Goal: Task Accomplishment & Management: Manage account settings

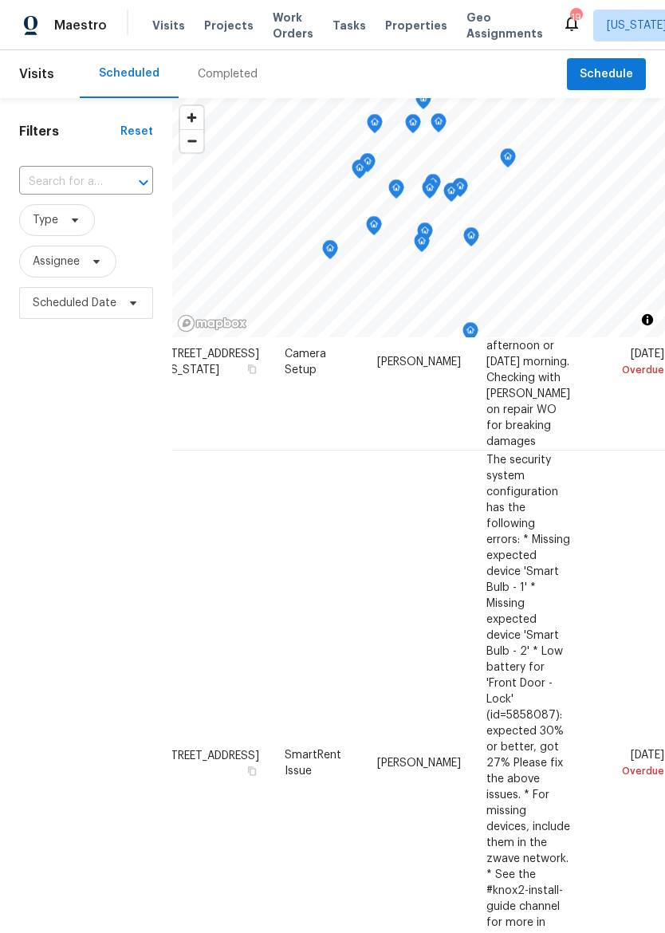
scroll to position [223, 151]
click at [0, 0] on icon at bounding box center [0, 0] width 0 height 0
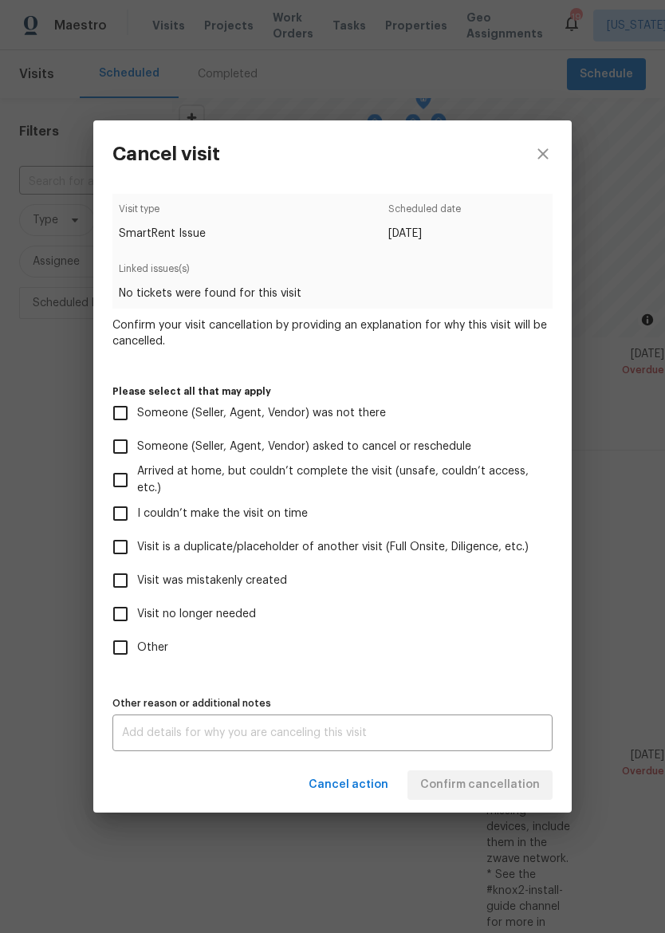
click at [114, 627] on input "Visit no longer needed" at bounding box center [120, 613] width 33 height 33
checkbox input "true"
click at [485, 737] on textarea at bounding box center [332, 732] width 421 height 11
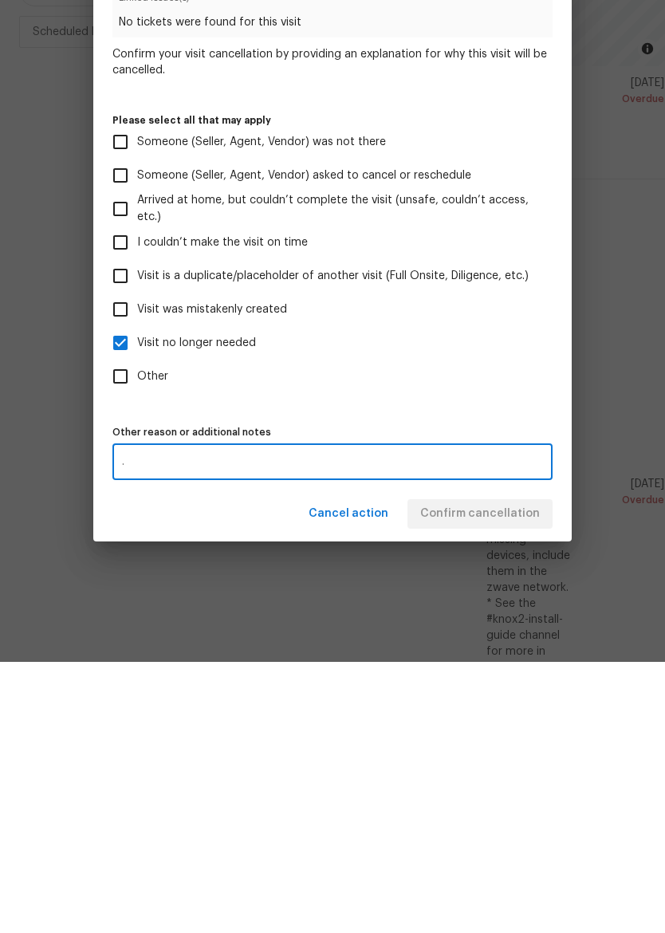
type textarea "."
click at [538, 757] on div "Cancel action Confirm cancellation" at bounding box center [332, 784] width 478 height 55
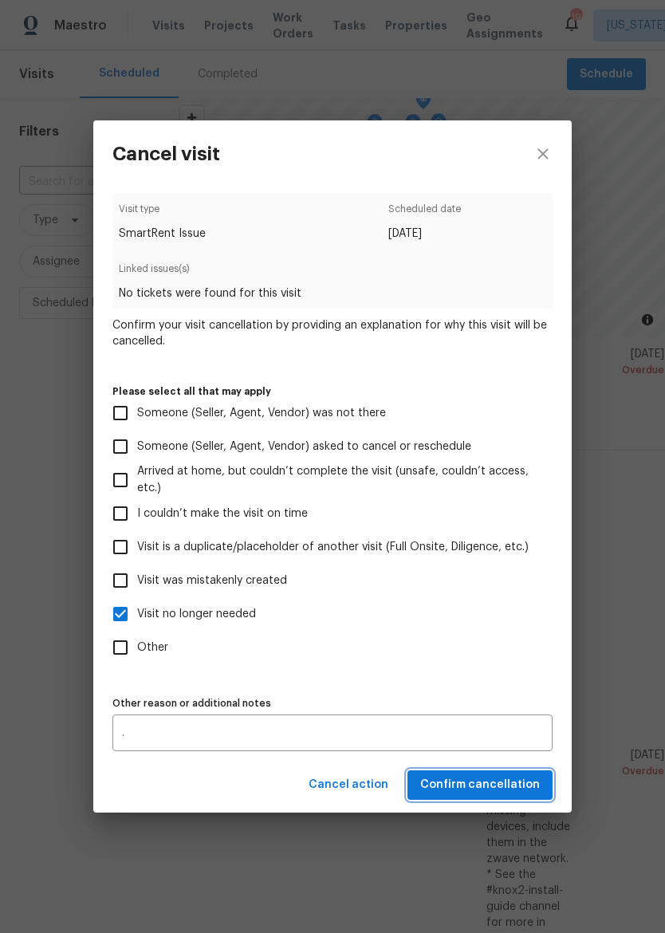
click at [503, 789] on span "Confirm cancellation" at bounding box center [480, 785] width 120 height 20
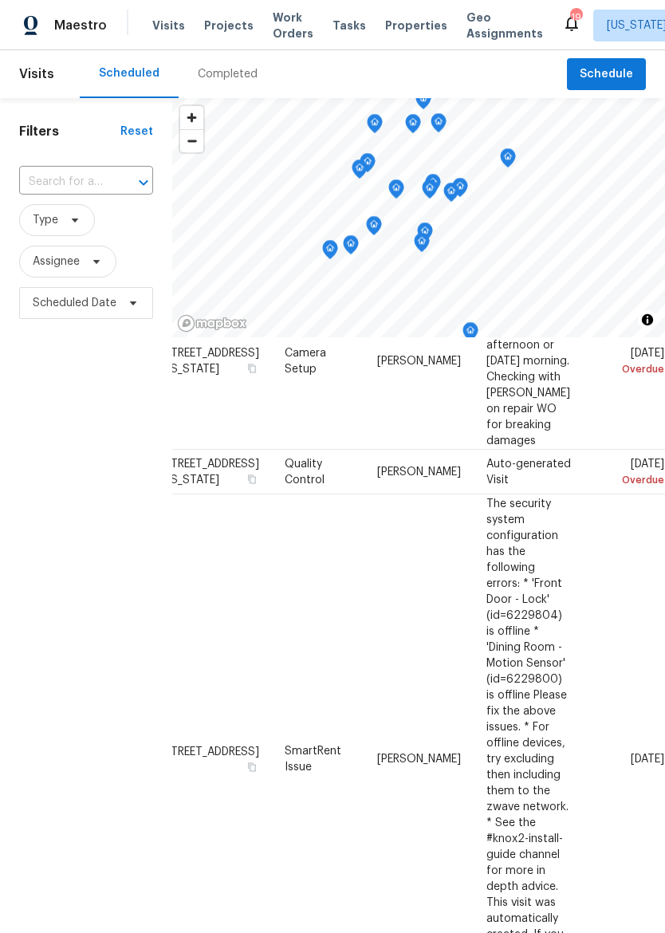
scroll to position [224, 151]
click at [0, 0] on icon at bounding box center [0, 0] width 0 height 0
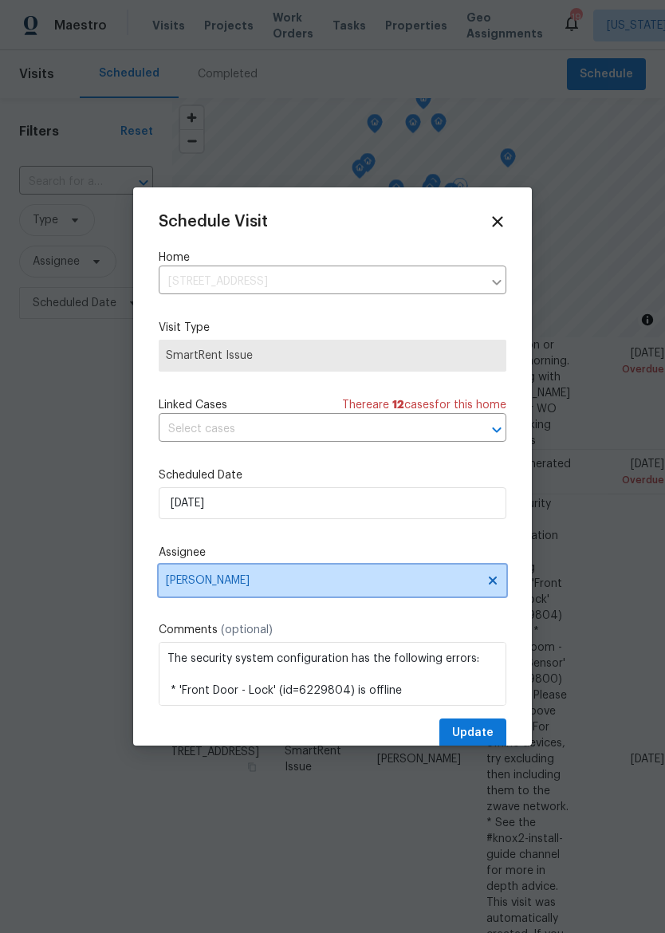
click at [181, 593] on span "[PERSON_NAME]" at bounding box center [333, 580] width 348 height 32
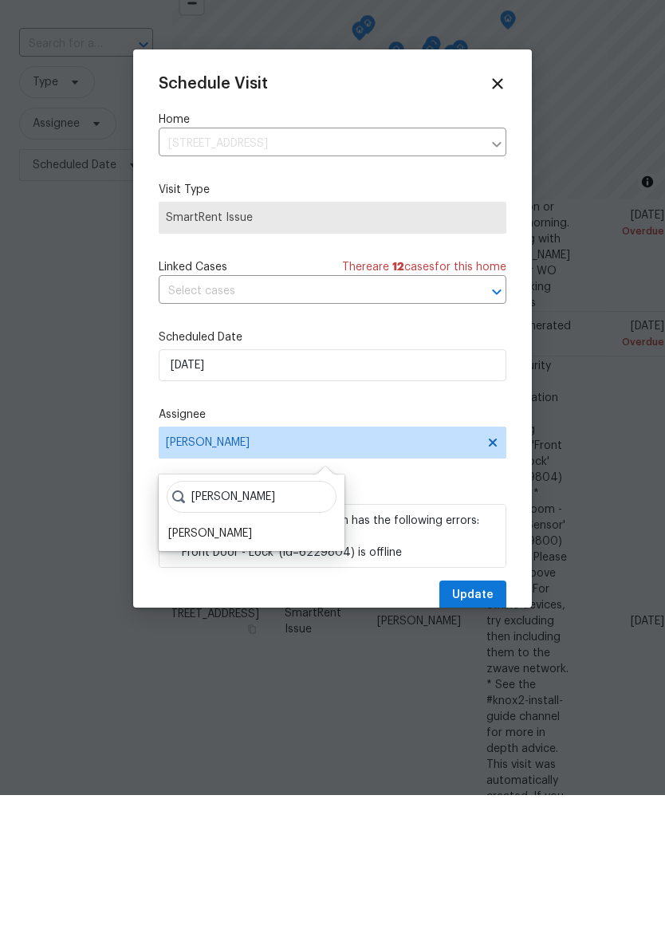
type input "Matt"
click at [185, 663] on div "[PERSON_NAME]" at bounding box center [210, 671] width 84 height 16
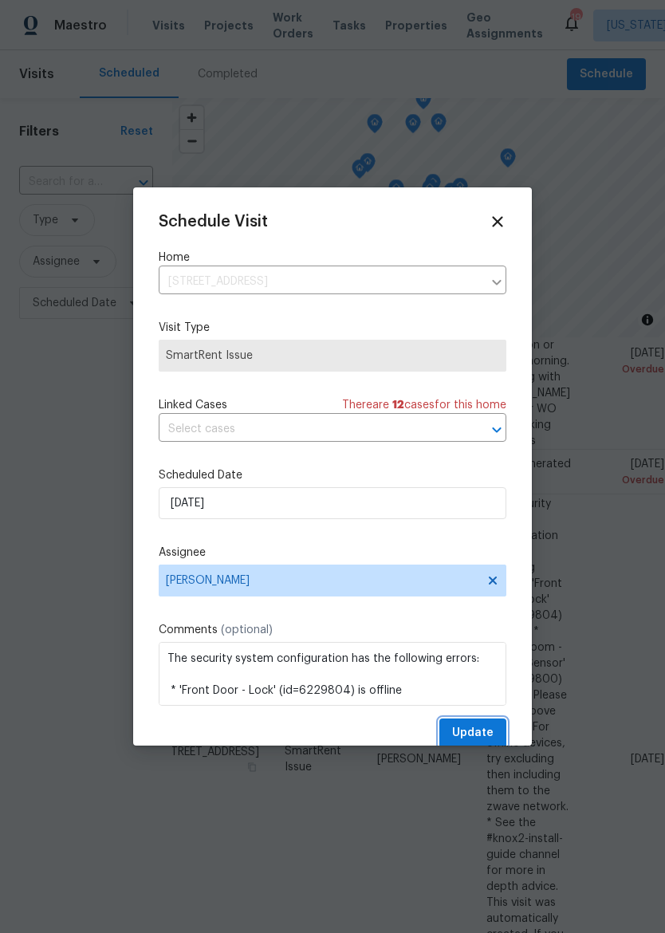
click at [490, 733] on span "Update" at bounding box center [472, 733] width 41 height 20
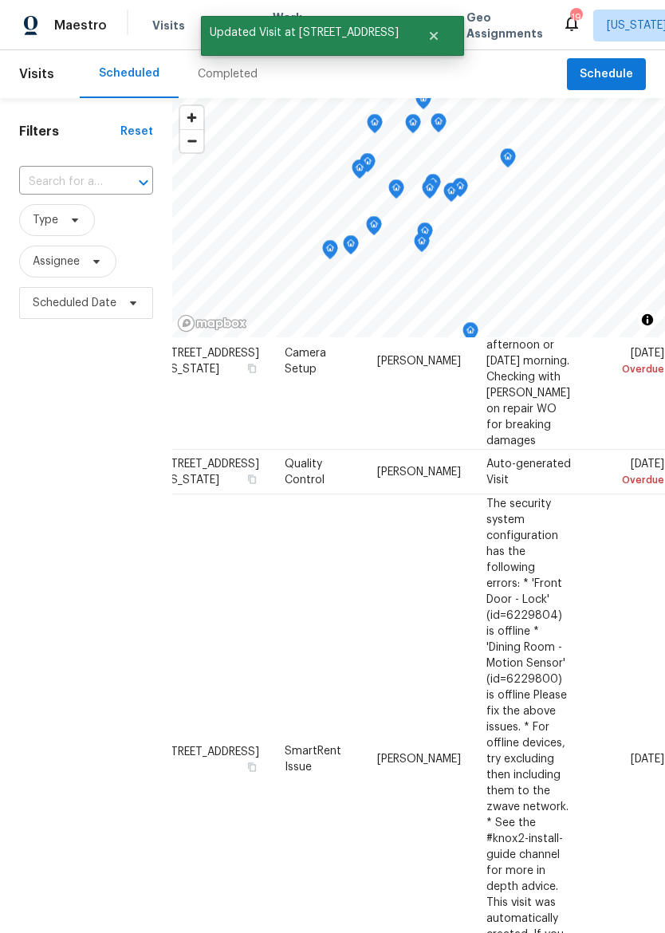
click at [0, 0] on icon at bounding box center [0, 0] width 0 height 0
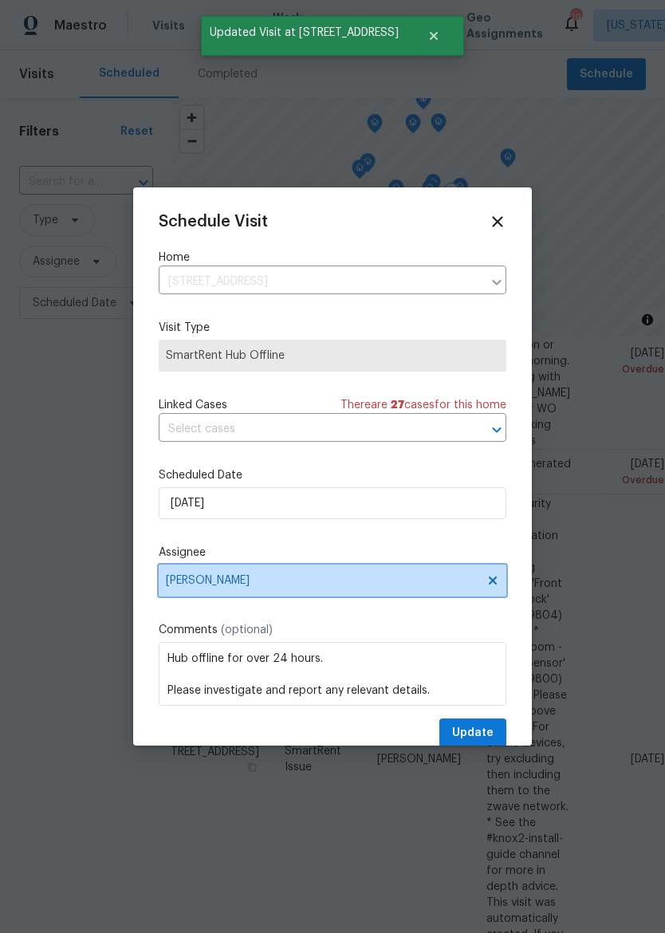
click at [179, 584] on span "[PERSON_NAME]" at bounding box center [322, 580] width 312 height 13
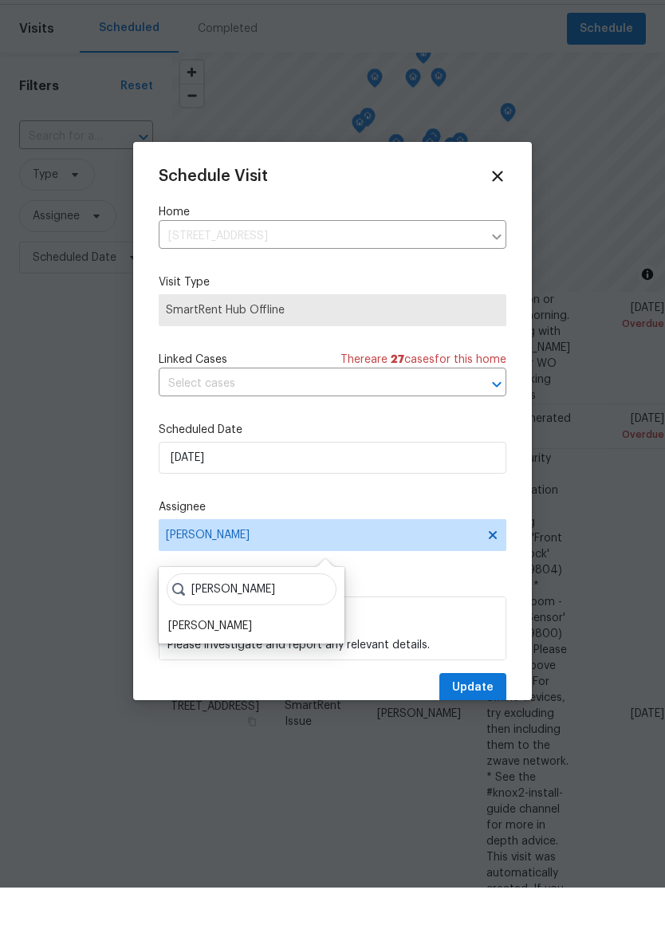
type input "Matt"
click at [183, 663] on div "[PERSON_NAME]" at bounding box center [210, 671] width 84 height 16
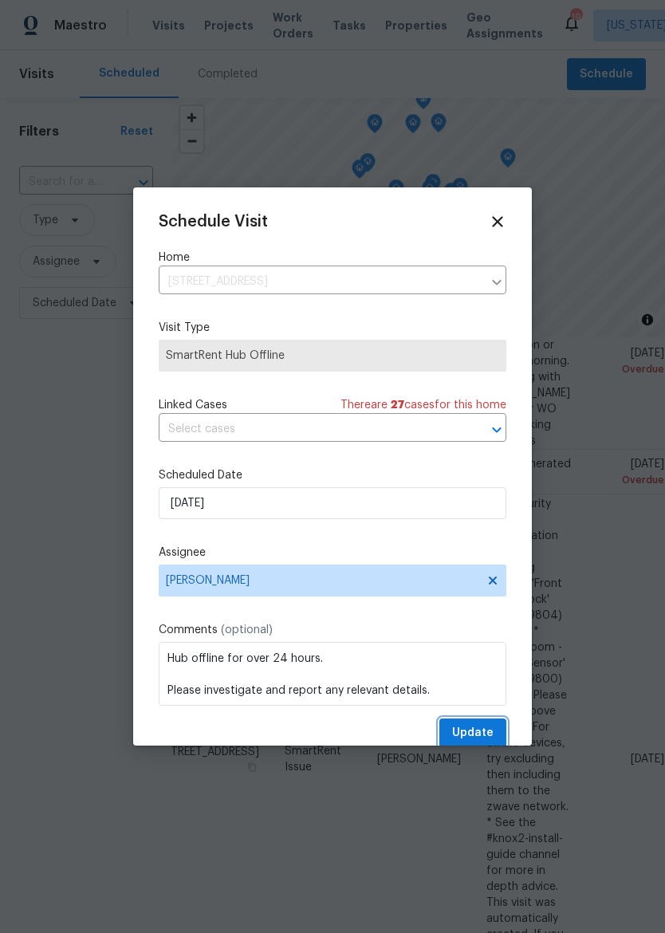
click at [486, 740] on span "Update" at bounding box center [472, 733] width 41 height 20
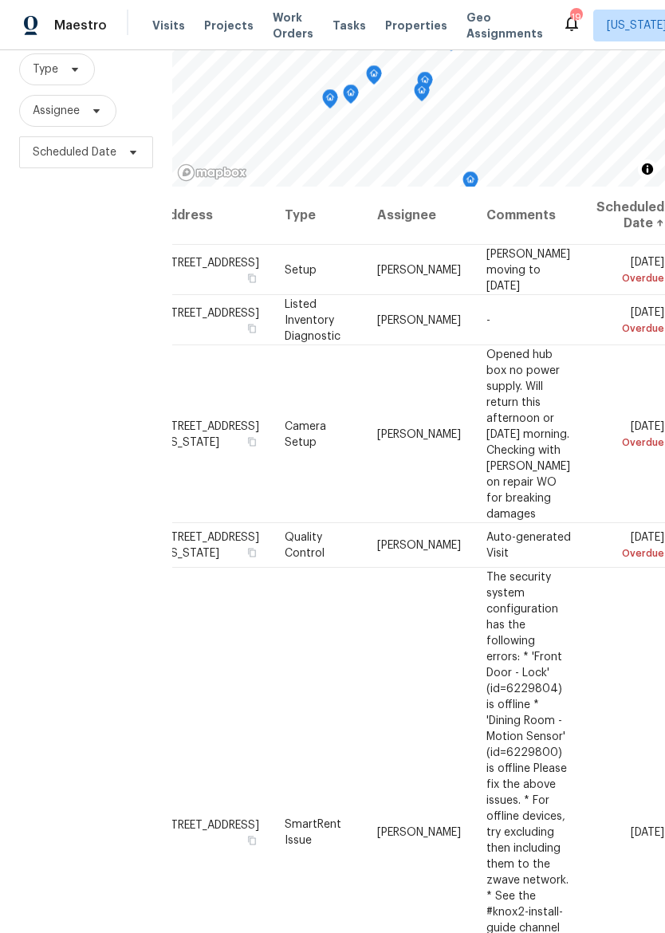
scroll to position [0, 151]
click at [0, 0] on icon at bounding box center [0, 0] width 0 height 0
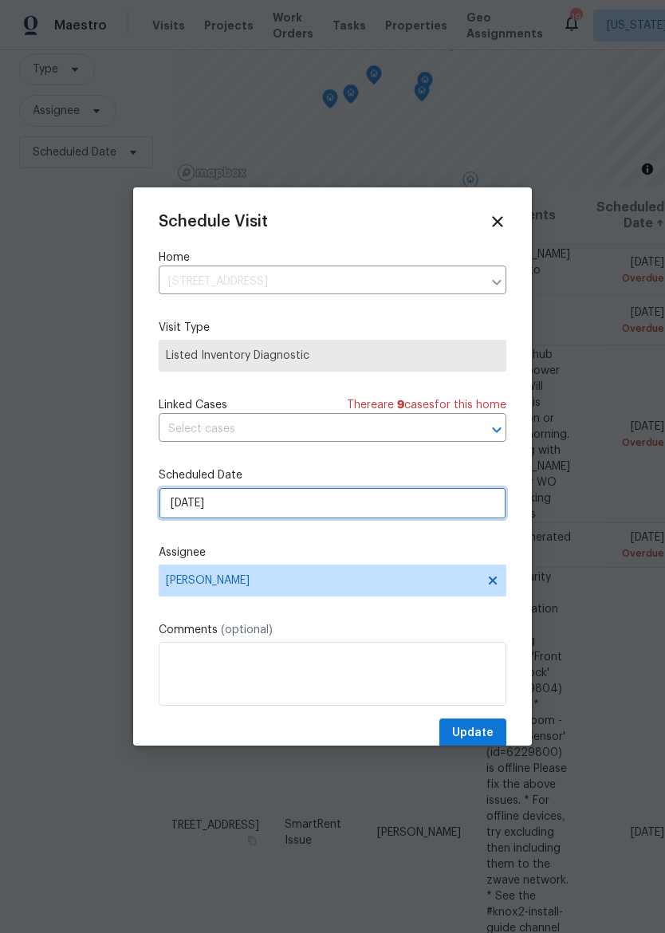
click at [432, 519] on input "8/22/2025" at bounding box center [333, 503] width 348 height 32
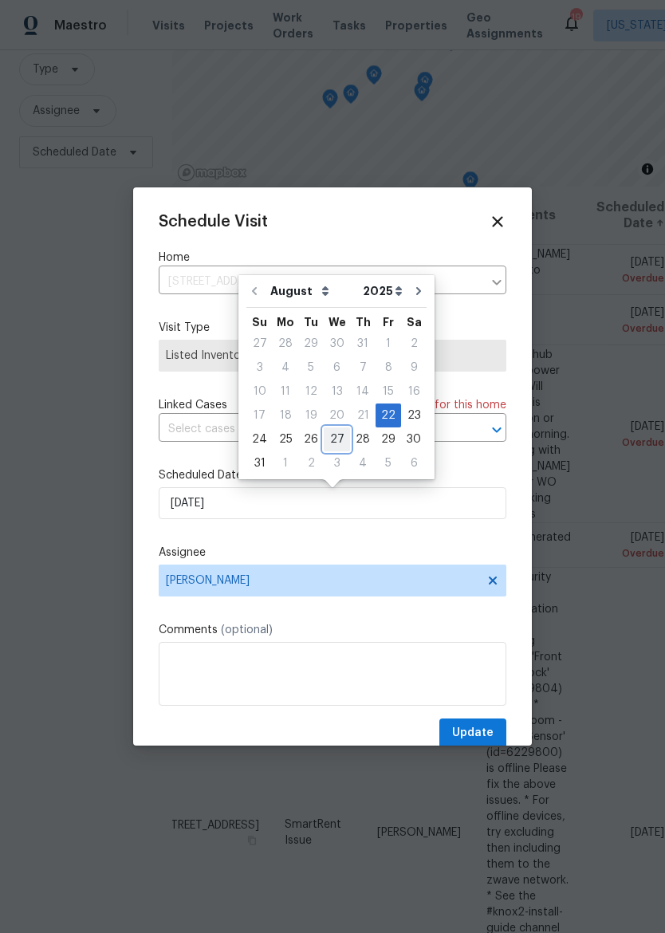
click at [335, 444] on div "27" at bounding box center [337, 439] width 26 height 22
type input "8/27/2025"
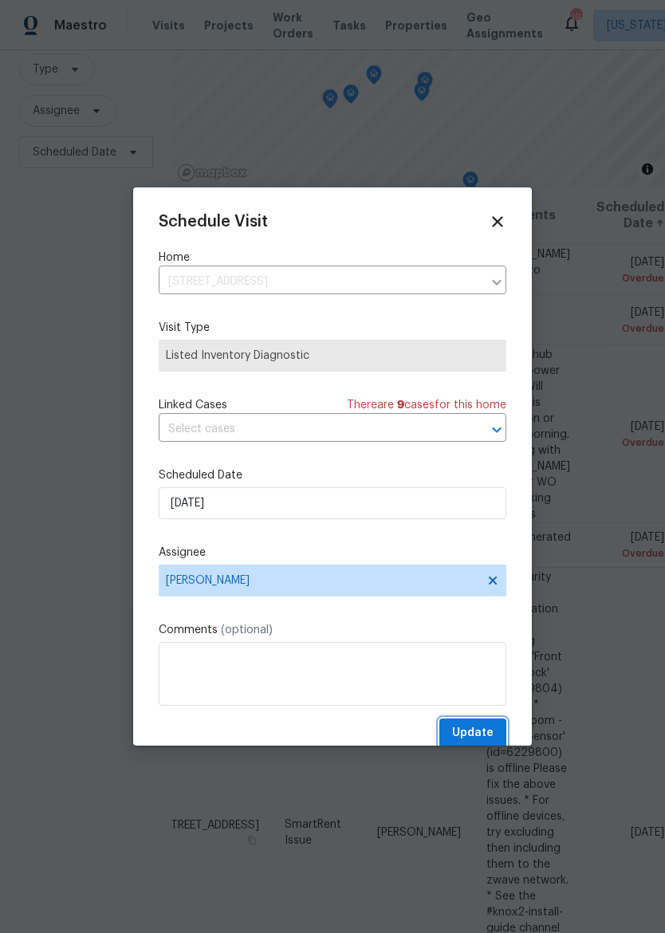
click at [497, 740] on button "Update" at bounding box center [472, 732] width 67 height 29
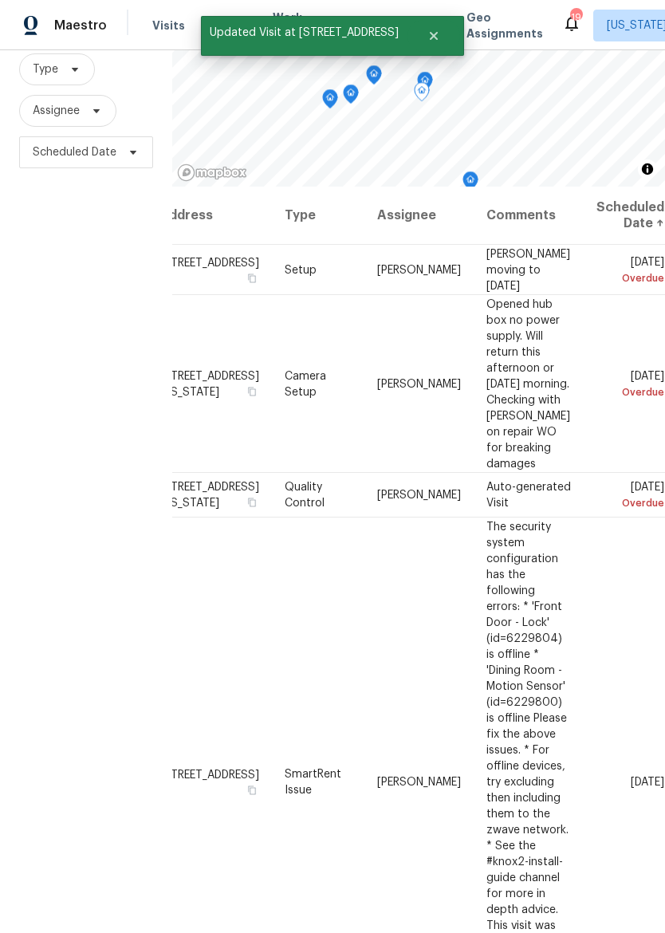
click at [0, 0] on icon at bounding box center [0, 0] width 0 height 0
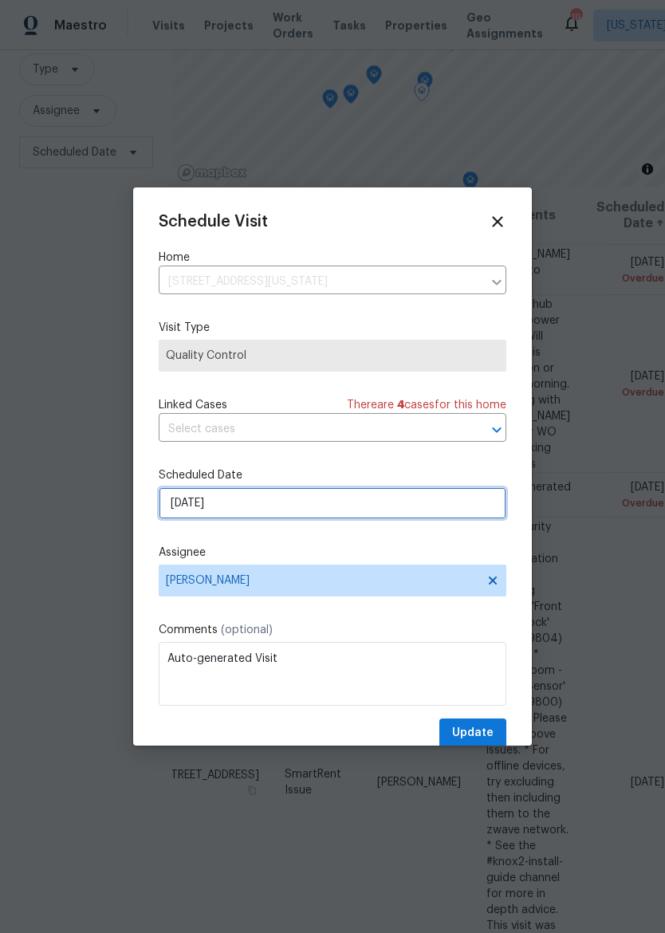
click at [437, 519] on input "8/23/2025" at bounding box center [333, 503] width 348 height 32
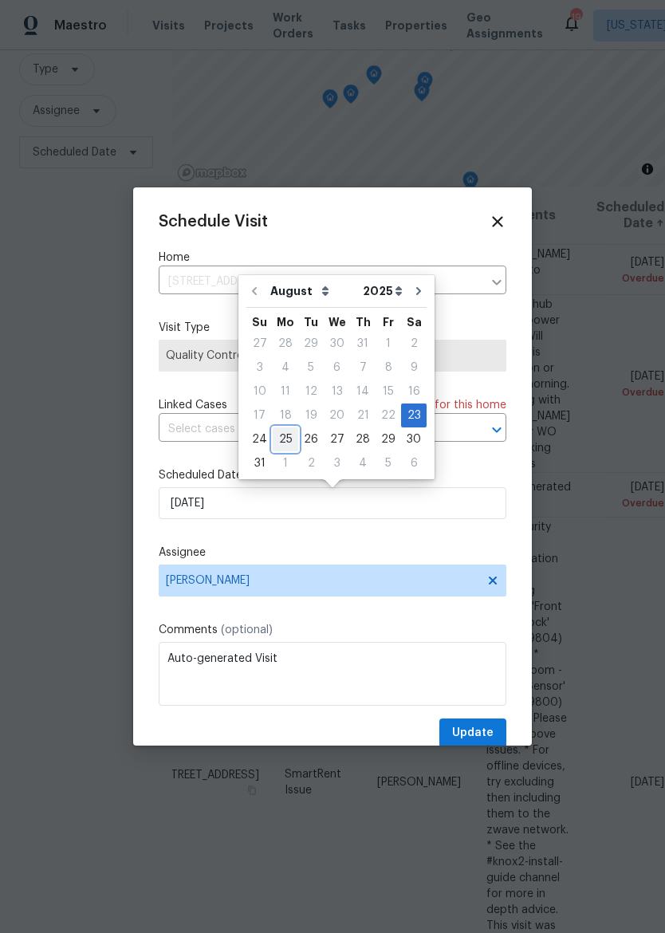
click at [279, 438] on div "25" at bounding box center [286, 439] width 26 height 22
type input "8/25/2025"
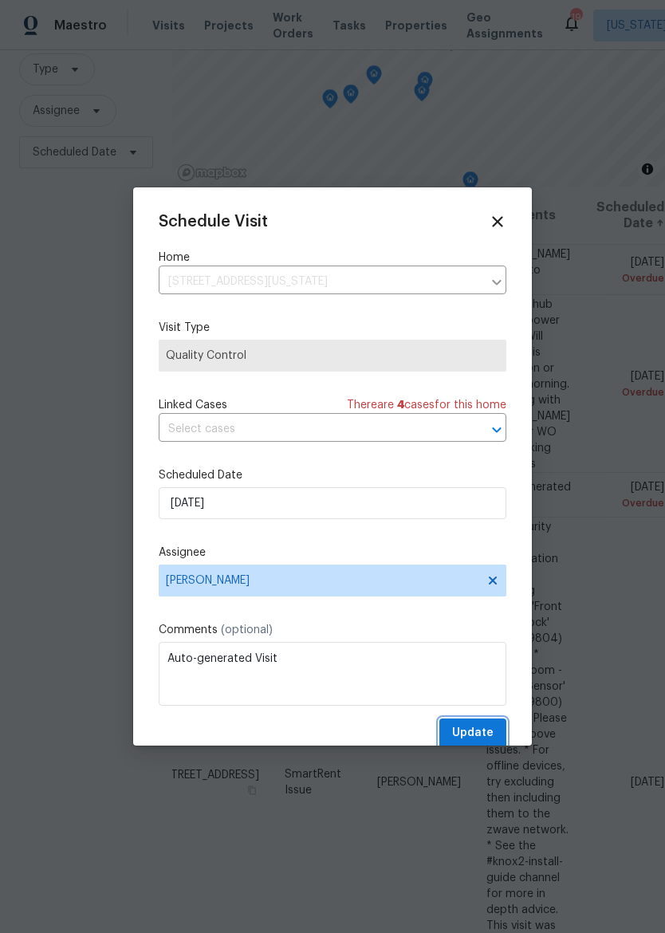
click at [489, 728] on span "Update" at bounding box center [472, 733] width 41 height 20
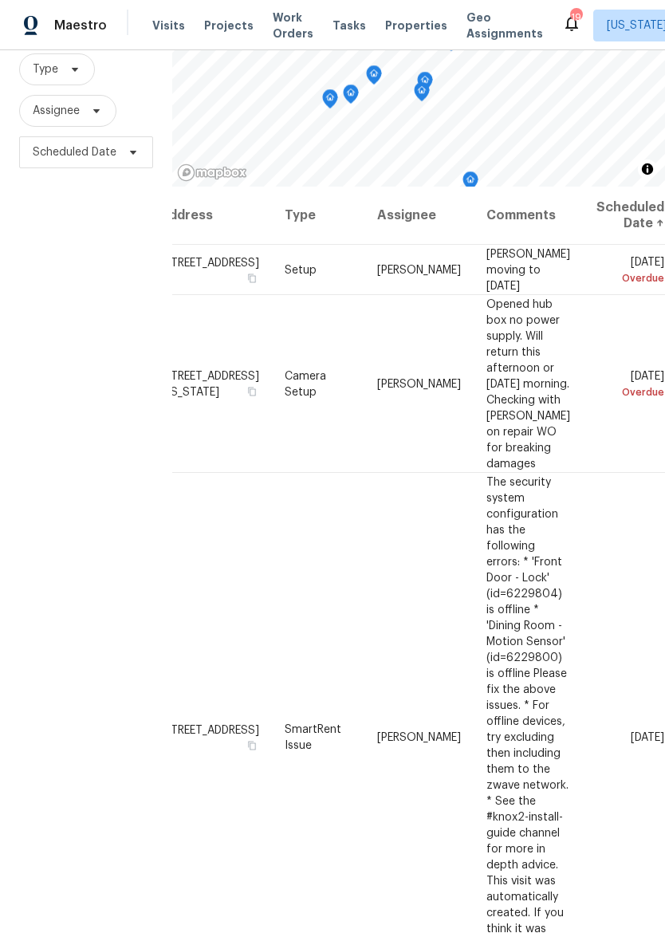
click at [78, 22] on span "Maestro" at bounding box center [80, 26] width 53 height 16
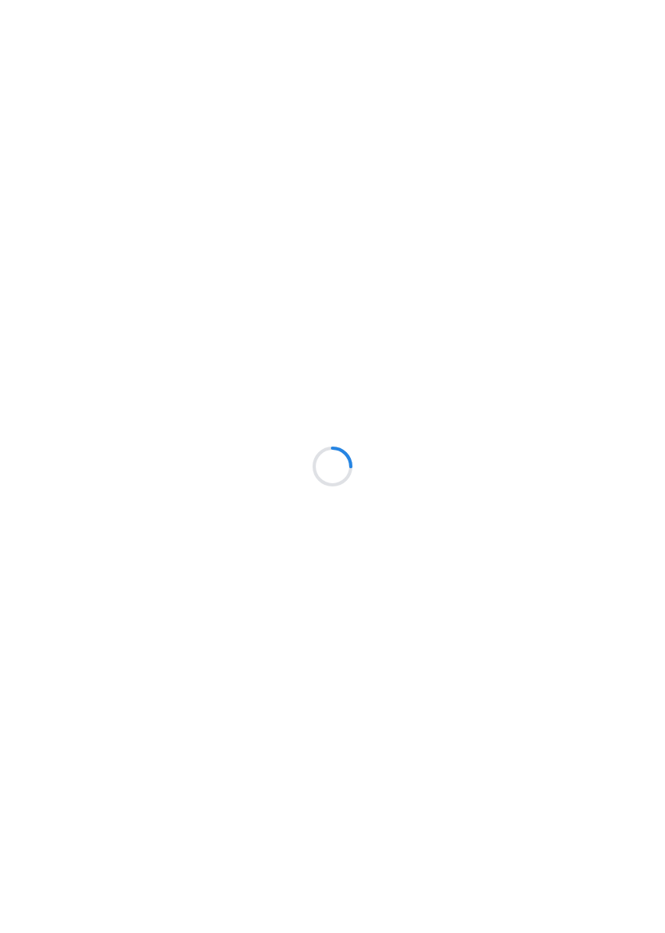
click at [392, 26] on div at bounding box center [332, 466] width 665 height 933
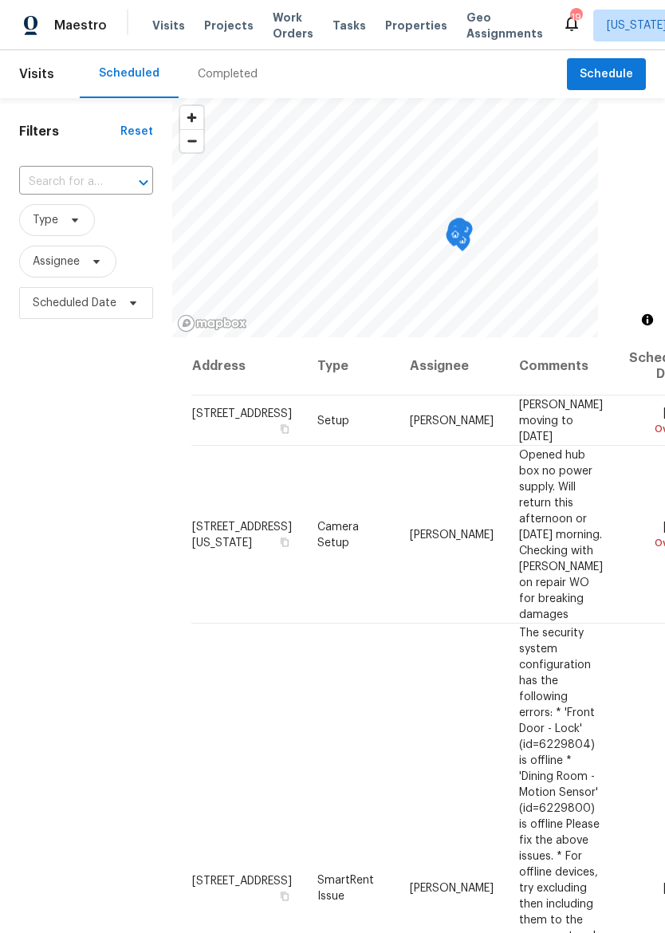
click at [385, 29] on span "Properties" at bounding box center [416, 26] width 62 height 16
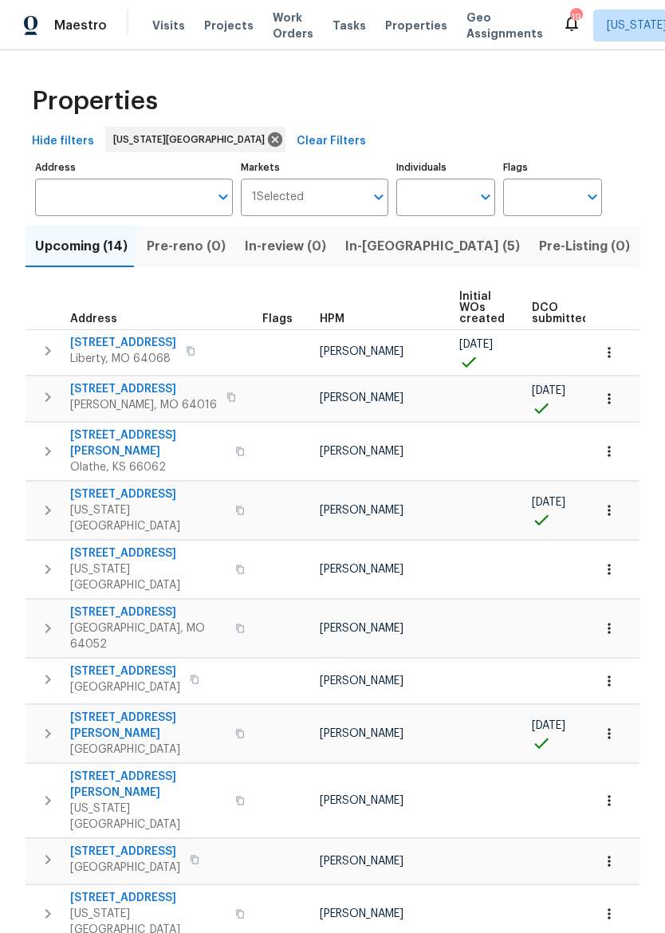
click at [116, 502] on span "Kansas City, KS 66102" at bounding box center [147, 518] width 155 height 32
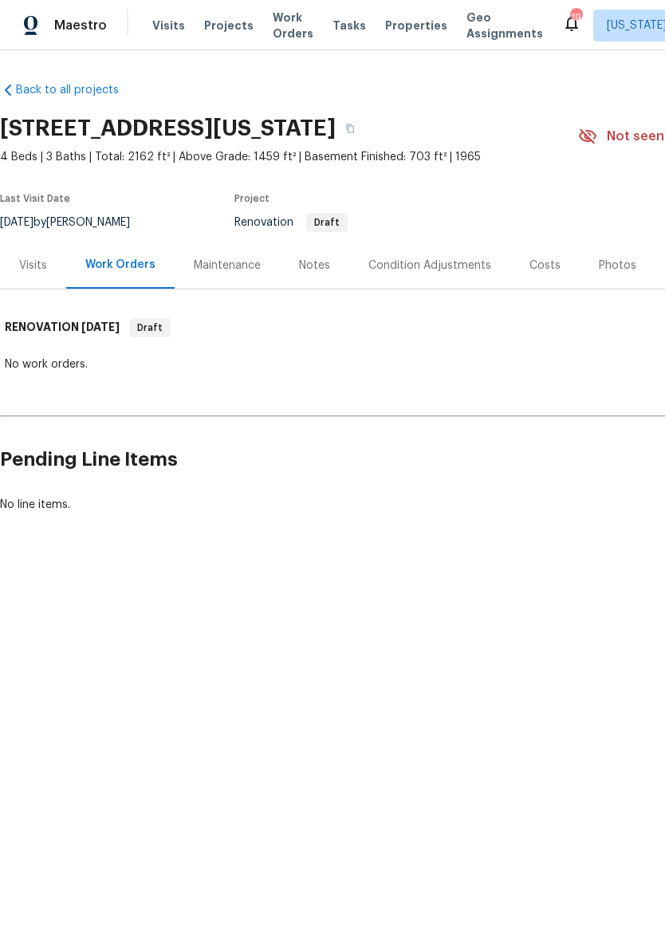
click at [35, 260] on div "Visits" at bounding box center [33, 265] width 28 height 16
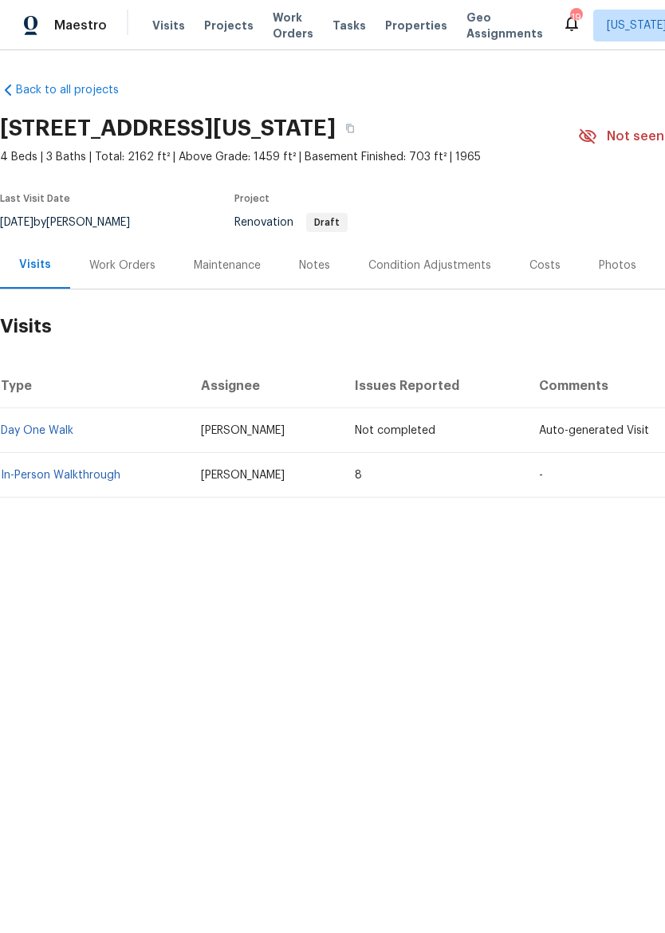
click at [59, 479] on link "In-Person Walkthrough" at bounding box center [61, 475] width 120 height 11
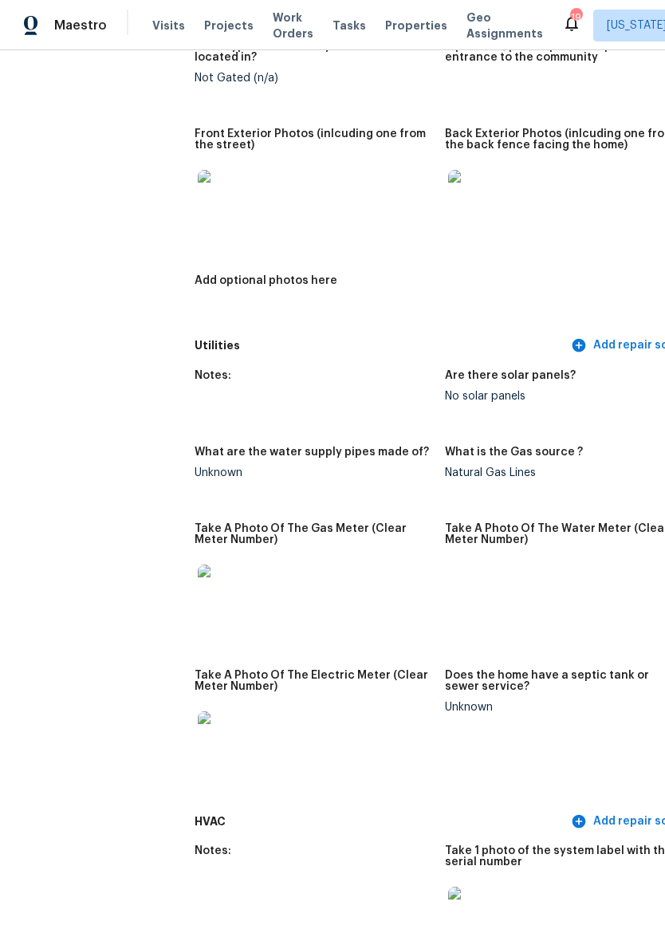
scroll to position [812, 0]
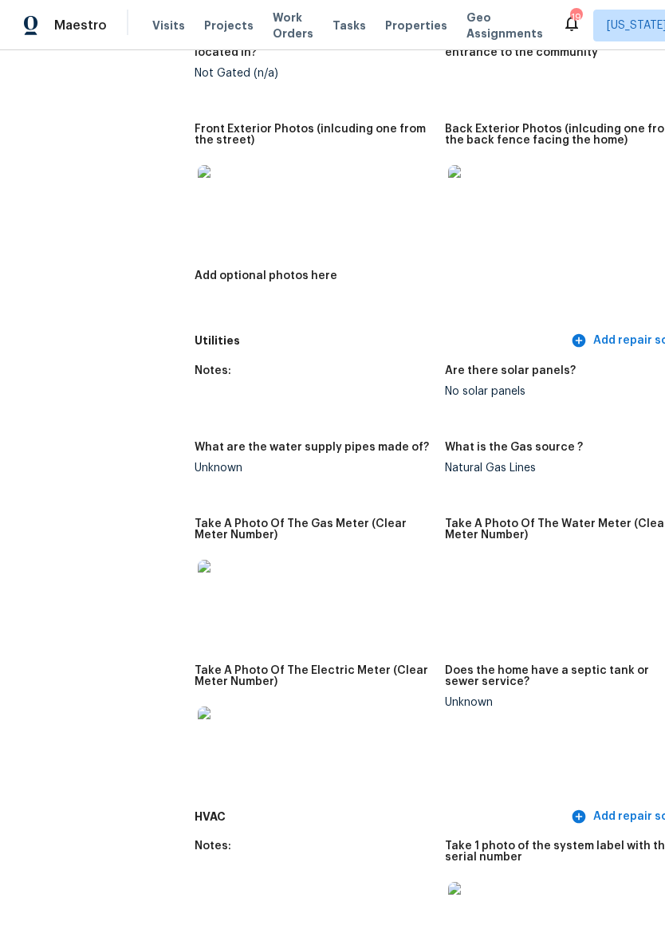
click at [198, 193] on img at bounding box center [223, 190] width 51 height 51
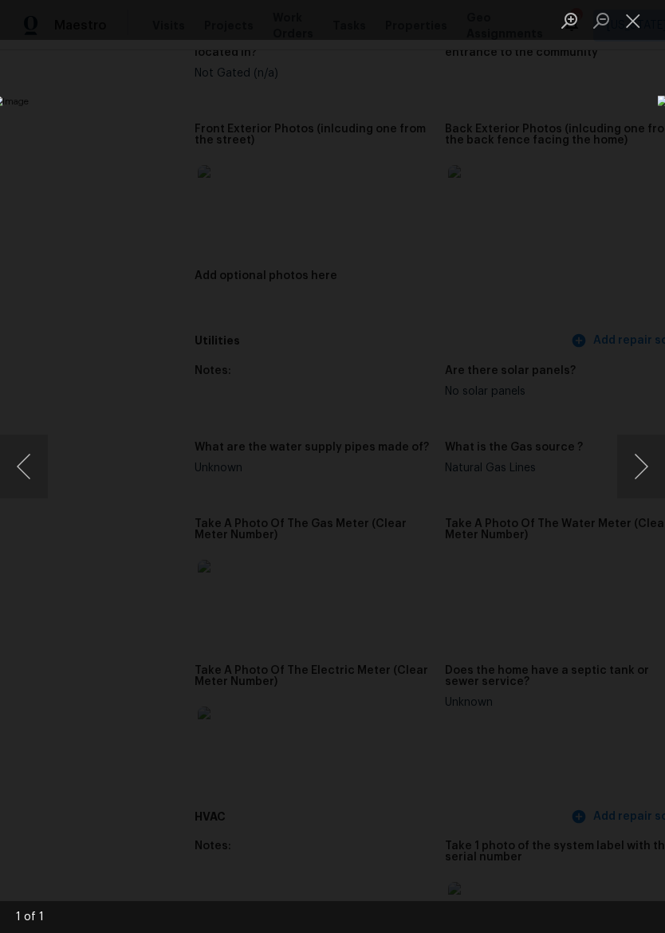
click at [631, 15] on button "Close lightbox" at bounding box center [633, 20] width 32 height 28
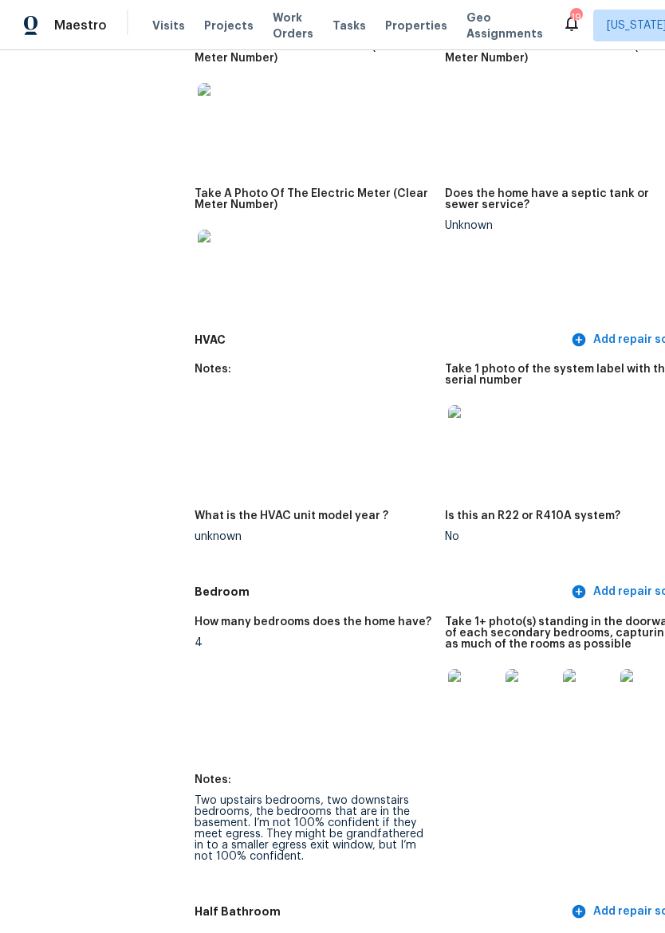
scroll to position [1291, 0]
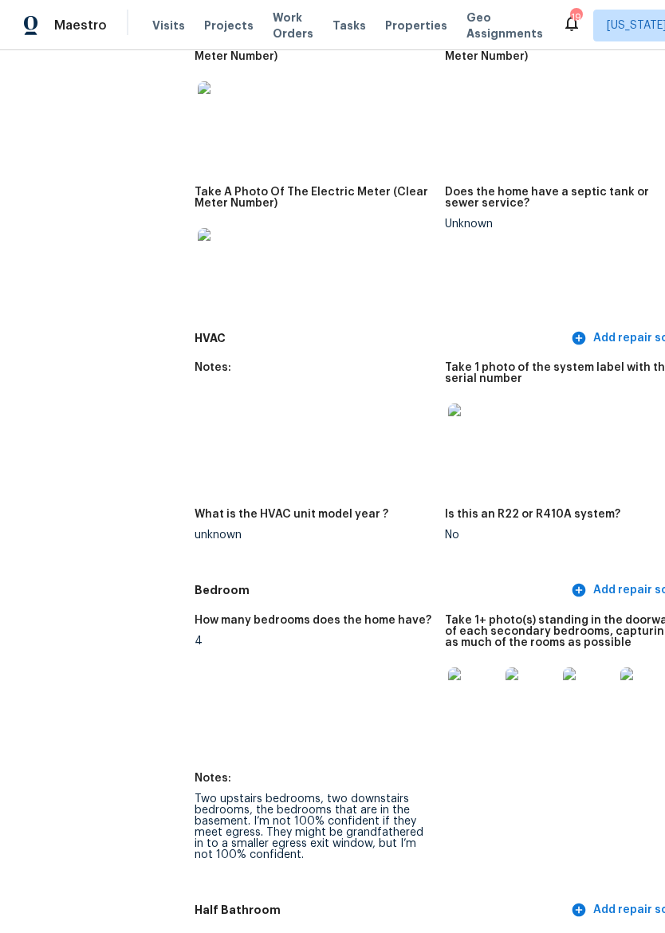
click at [448, 674] on img at bounding box center [473, 692] width 51 height 51
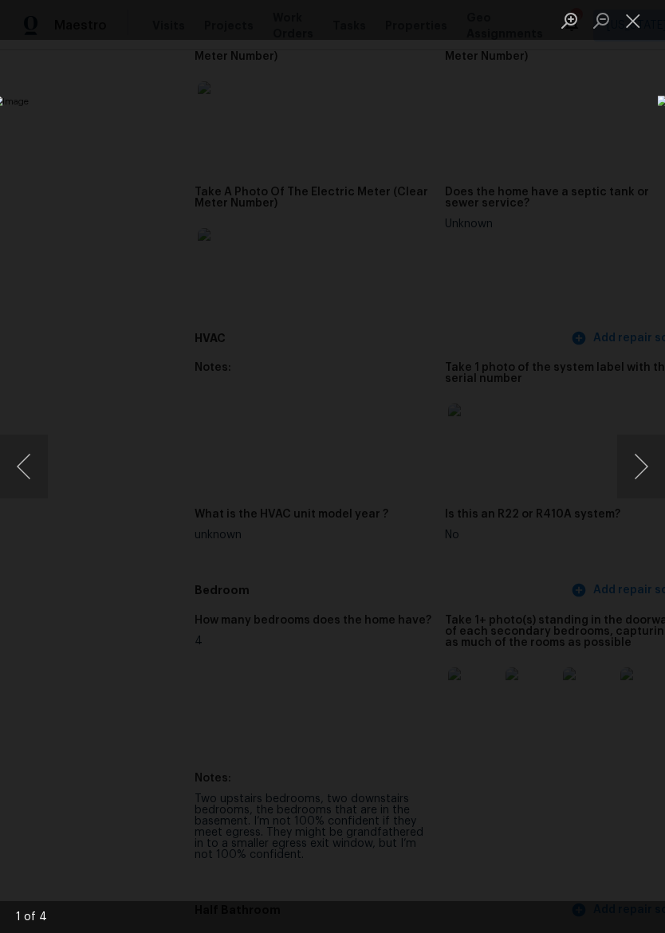
click at [639, 18] on button "Close lightbox" at bounding box center [633, 20] width 32 height 28
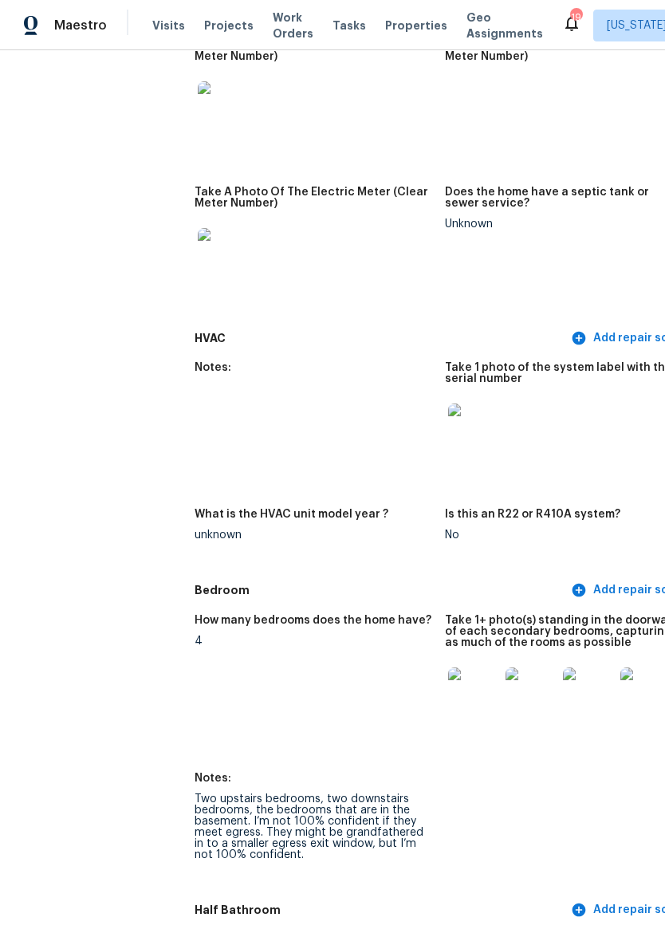
click at [505, 682] on img at bounding box center [530, 692] width 51 height 51
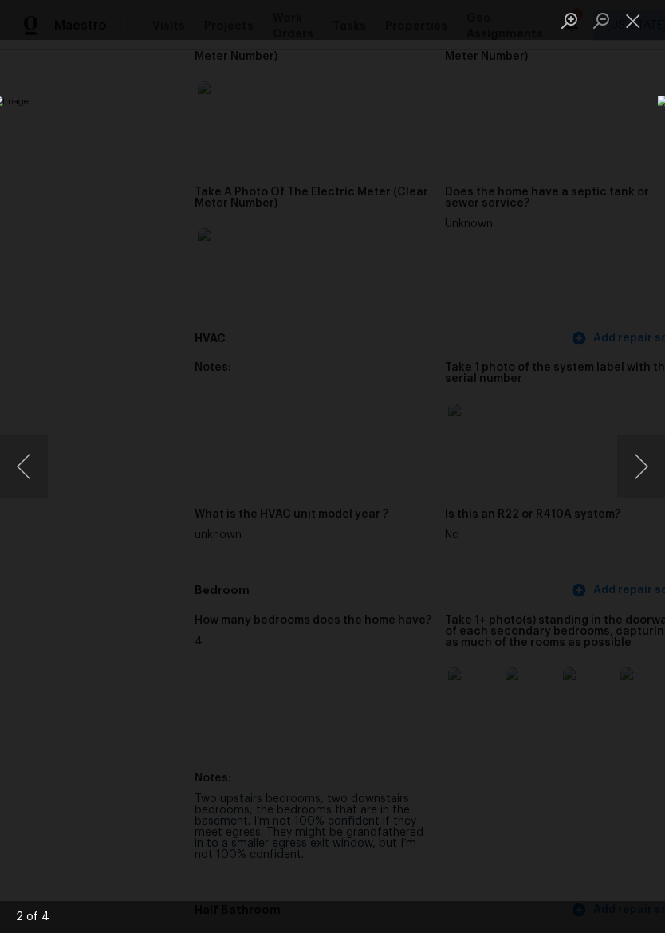
click at [648, 22] on button "Close lightbox" at bounding box center [633, 20] width 32 height 28
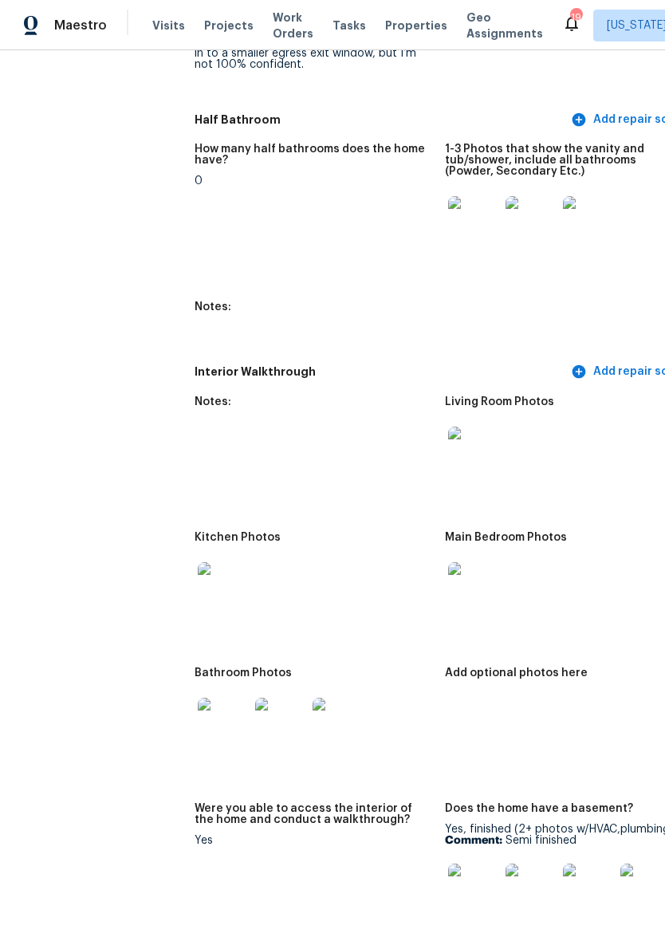
scroll to position [2080, 0]
click at [77, 25] on span "Maestro" at bounding box center [80, 26] width 53 height 16
